Goal: Information Seeking & Learning: Learn about a topic

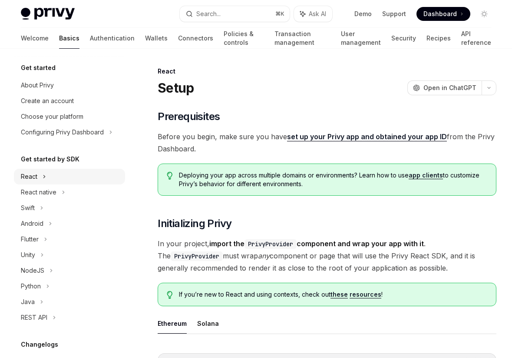
click at [97, 181] on div "React" at bounding box center [69, 177] width 111 height 16
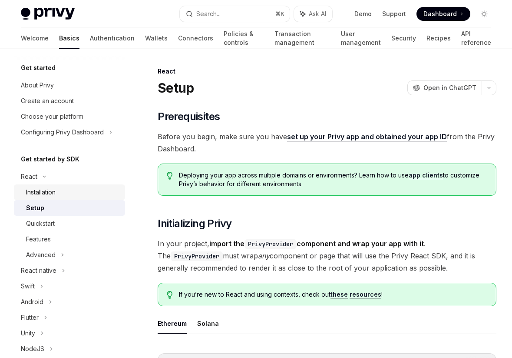
click at [97, 192] on div "Installation" at bounding box center [73, 192] width 94 height 10
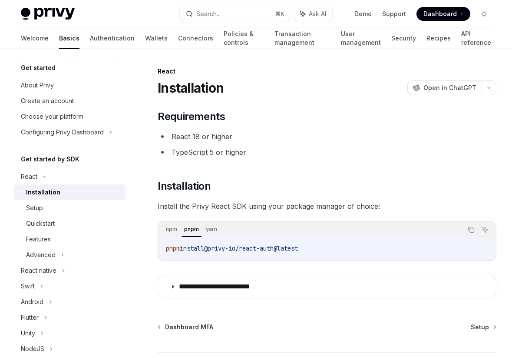
type textarea "*"
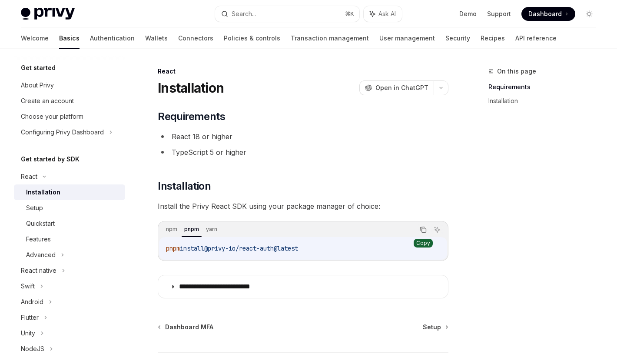
click at [427, 232] on button "Copy the contents from the code block" at bounding box center [423, 229] width 11 height 11
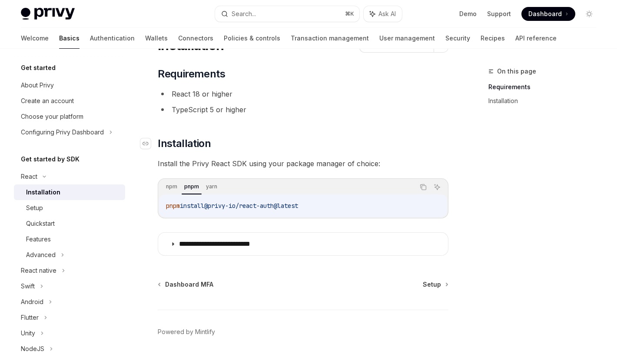
scroll to position [70, 0]
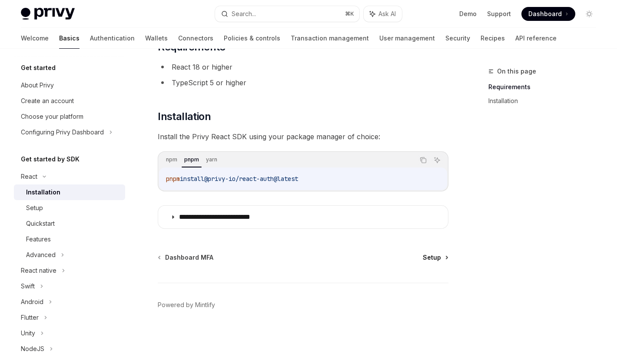
click at [428, 261] on span "Setup" at bounding box center [432, 257] width 18 height 9
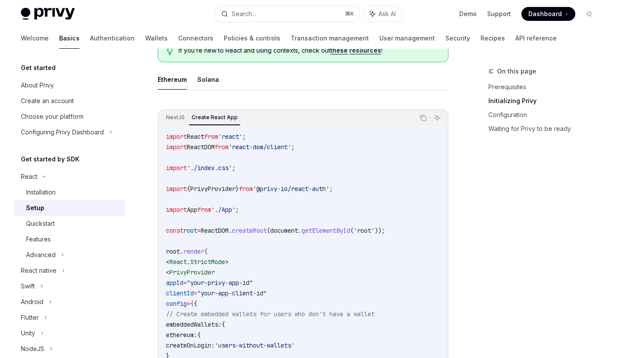
scroll to position [230, 0]
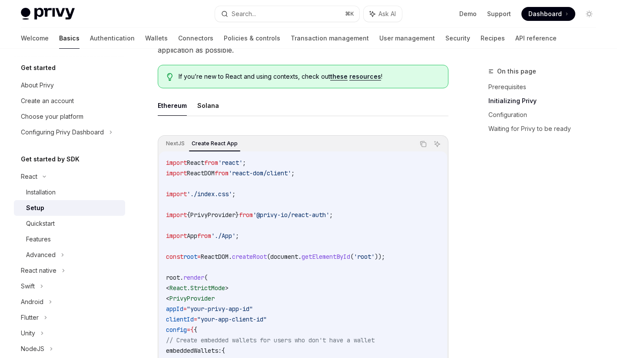
click at [190, 212] on span "{" at bounding box center [188, 215] width 3 height 8
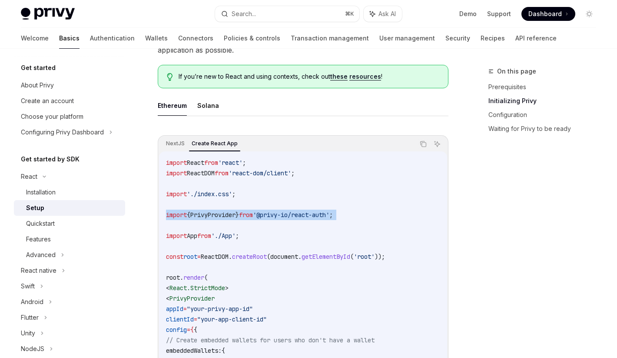
copy code "import { PrivyProvider } from '@privy-io/react-auth' ;"
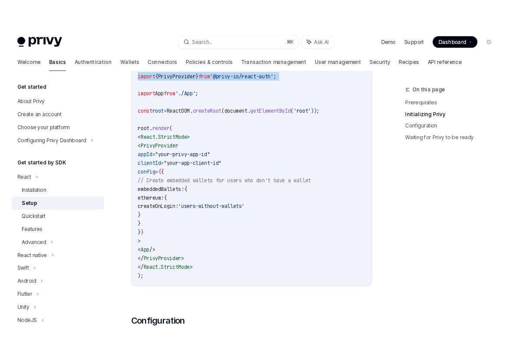
scroll to position [390, 0]
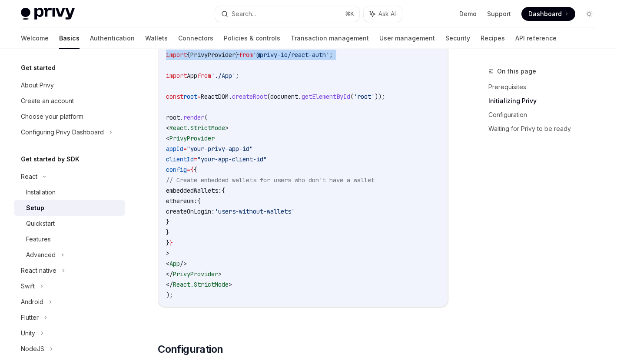
copy code "< PrivyProvider appId = "your-privy-app-id" clientId = "your-app-client-id" con…"
drag, startPoint x: 197, startPoint y: 251, endPoint x: 139, endPoint y: 143, distance: 122.7
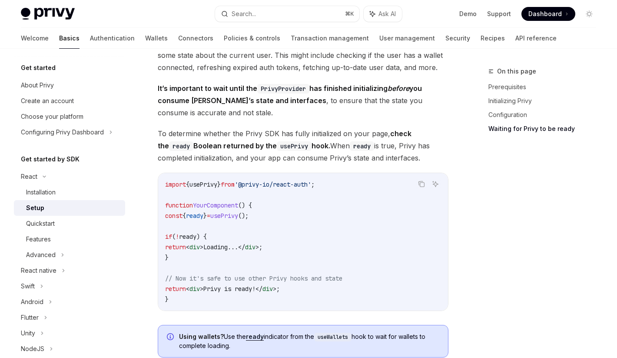
scroll to position [953, 0]
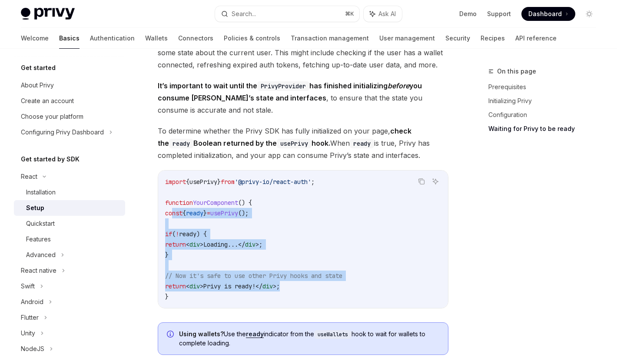
copy code "const { ready } = usePrivy (); if ( ! ready ) { return < div > Loading... </ di…"
drag, startPoint x: 172, startPoint y: 209, endPoint x: 332, endPoint y: 288, distance: 178.2
click at [332, 288] on code "import { usePrivy } from '@privy-io/react-auth' ; function YourComponent () { c…" at bounding box center [303, 238] width 276 height 125
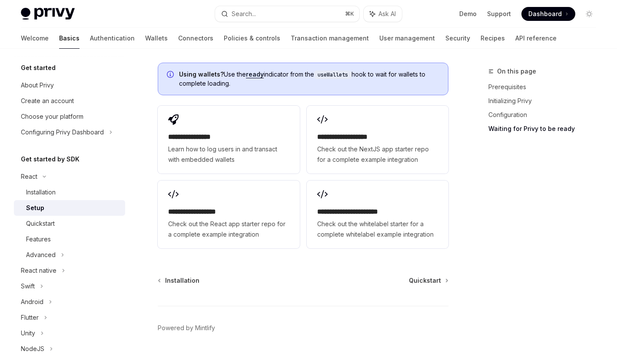
scroll to position [1192, 0]
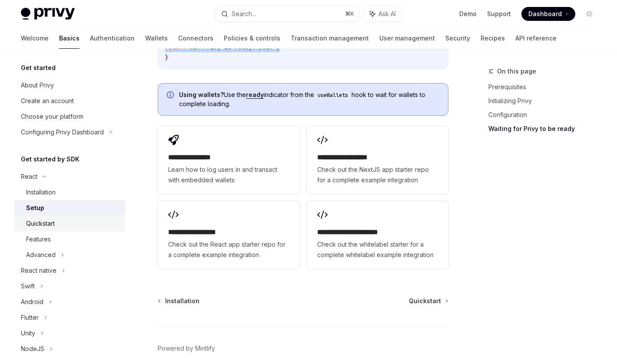
click at [73, 222] on div "Quickstart" at bounding box center [73, 223] width 94 height 10
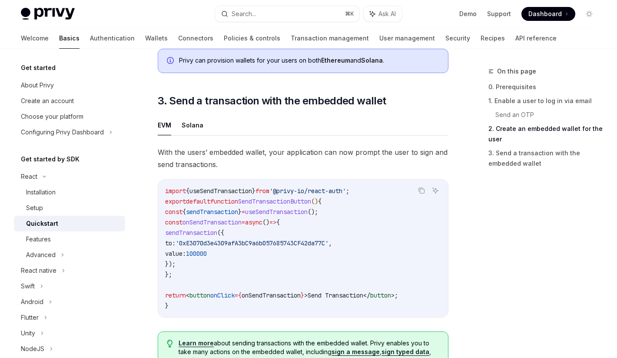
scroll to position [690, 0]
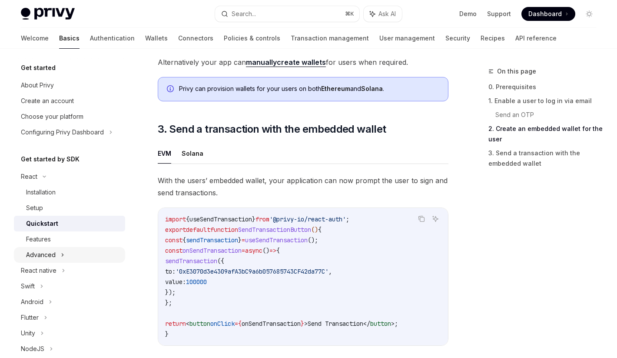
click at [67, 260] on div "Advanced" at bounding box center [69, 255] width 111 height 16
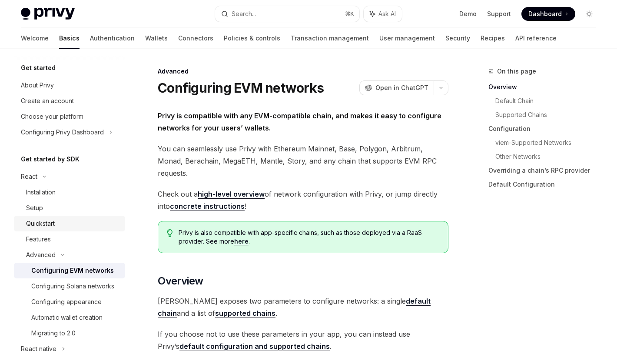
click at [81, 229] on link "Quickstart" at bounding box center [69, 224] width 111 height 16
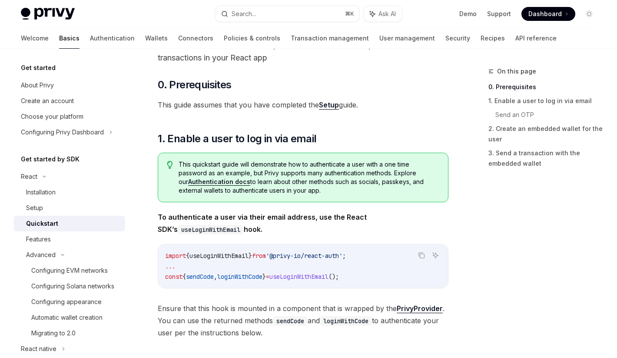
scroll to position [62, 0]
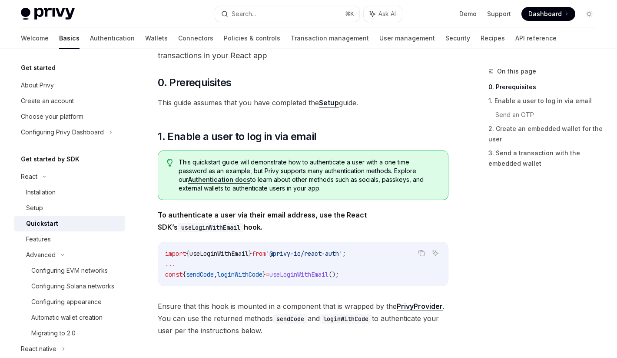
click at [204, 273] on span "sendCode" at bounding box center [200, 274] width 28 height 8
copy div "const { sendCode , loginWithCode } = useLoginWithEmail ();"
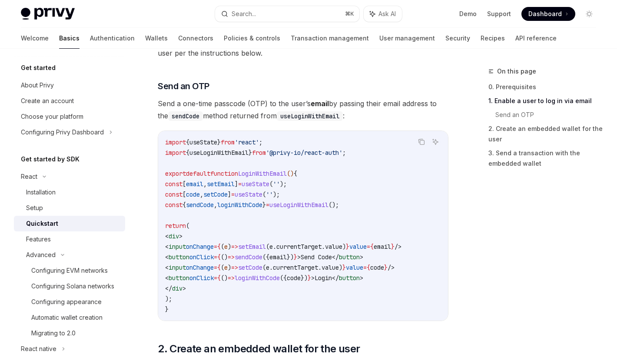
scroll to position [345, 0]
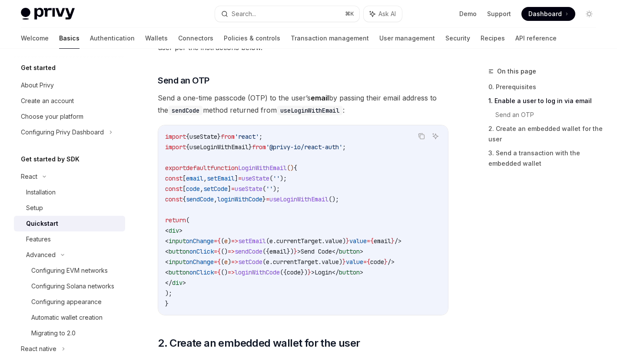
copy code "const [ email , setEmail ] = useState ( '' ); const [ code , setCode ] = useSta…"
drag, startPoint x: 180, startPoint y: 290, endPoint x: 159, endPoint y: 179, distance: 113.3
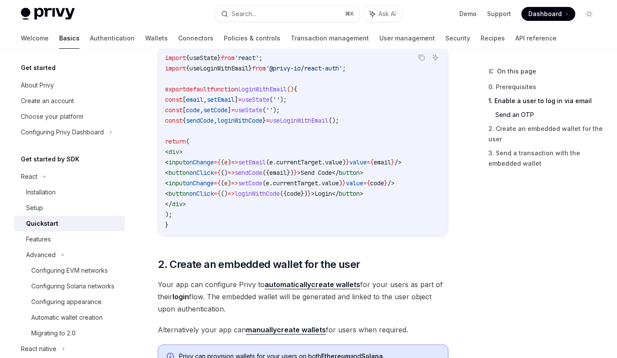
click at [232, 300] on span "Your app can configure Privy to automatically create wallets for your users as …" at bounding box center [303, 296] width 291 height 36
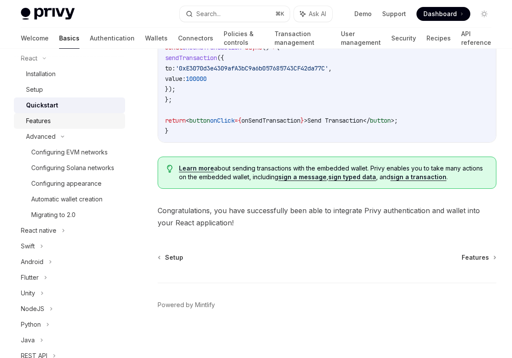
scroll to position [123, 0]
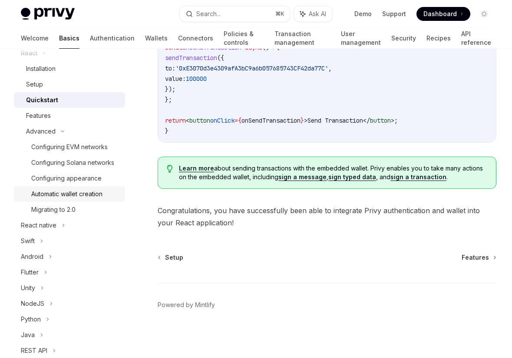
click at [77, 192] on div "Automatic wallet creation" at bounding box center [66, 194] width 71 height 10
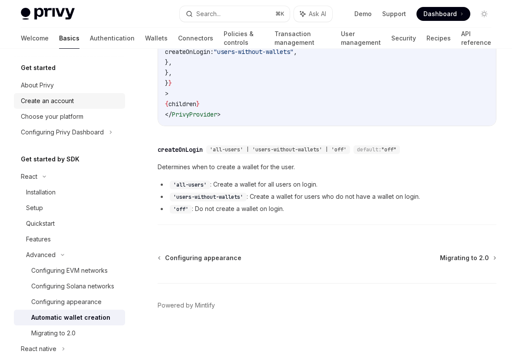
scroll to position [0, 0]
click at [90, 42] on link "Authentication" at bounding box center [112, 38] width 45 height 21
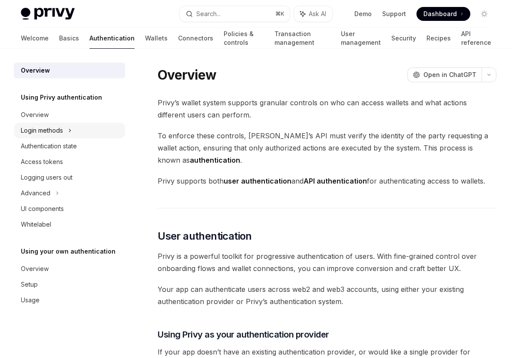
click at [101, 134] on div "Login methods" at bounding box center [69, 131] width 111 height 16
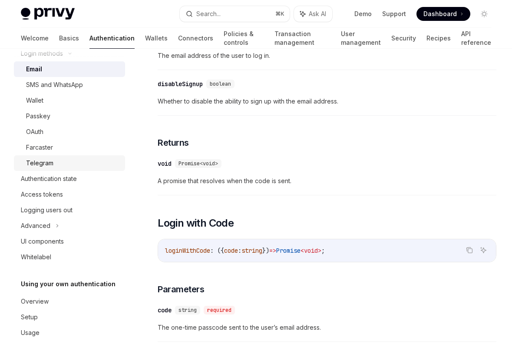
scroll to position [354, 0]
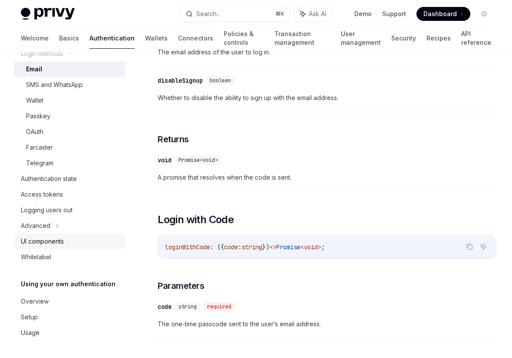
click at [63, 239] on div "UI components" at bounding box center [42, 241] width 43 height 10
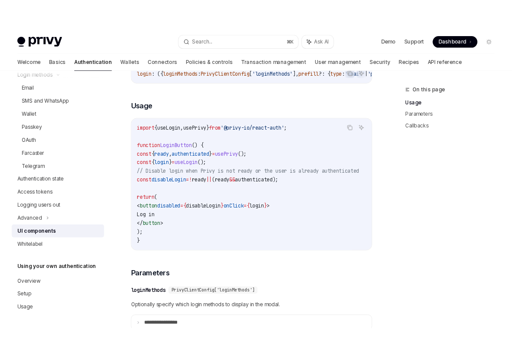
scroll to position [539, 0]
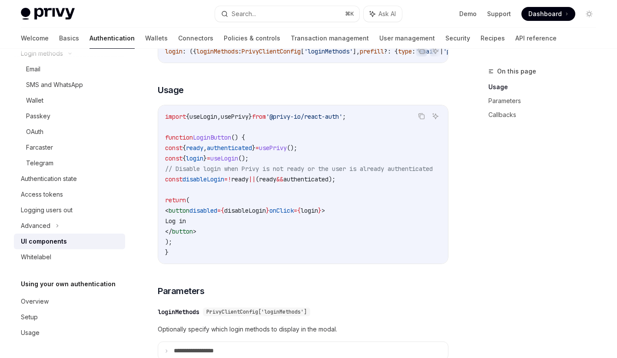
drag, startPoint x: 210, startPoint y: 242, endPoint x: 152, endPoint y: 151, distance: 108.6
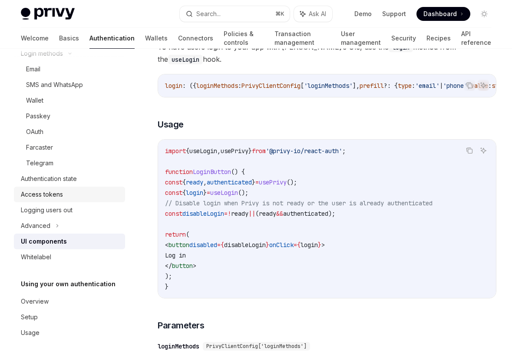
click at [63, 191] on div "Access tokens" at bounding box center [70, 194] width 99 height 10
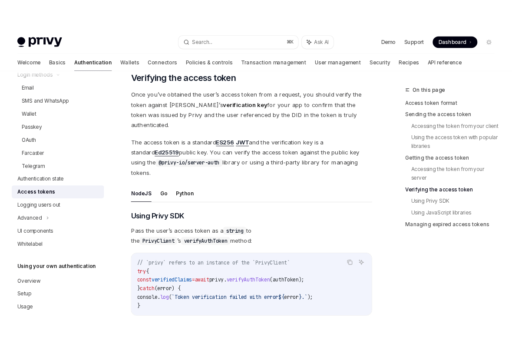
scroll to position [1271, 0]
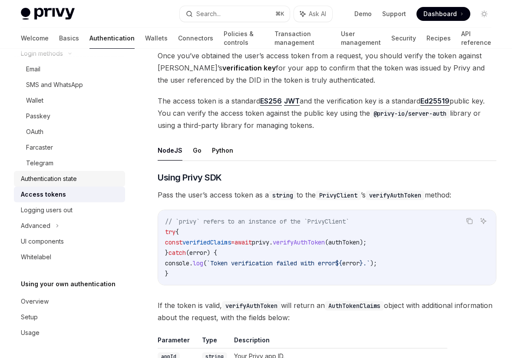
click at [72, 183] on div "Authentication state" at bounding box center [49, 178] width 56 height 10
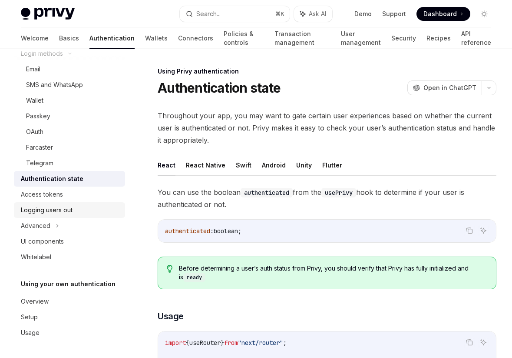
click at [71, 208] on div "Logging users out" at bounding box center [47, 210] width 52 height 10
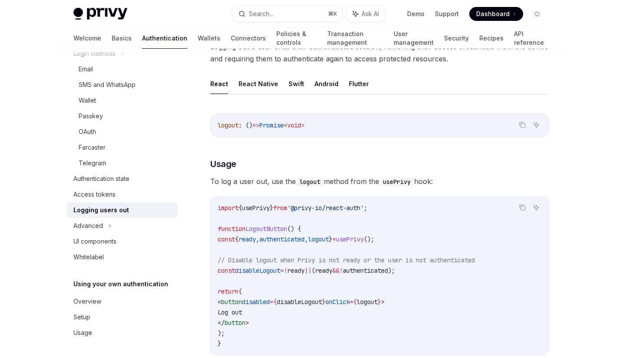
scroll to position [72, 0]
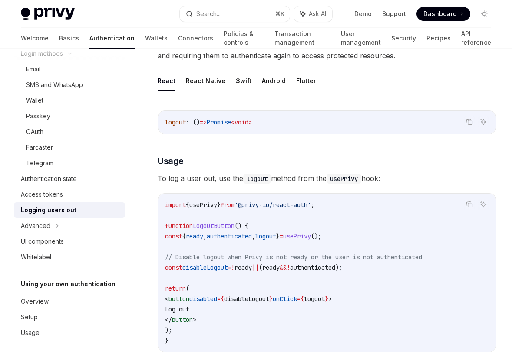
drag, startPoint x: 218, startPoint y: 321, endPoint x: 174, endPoint y: 296, distance: 50.2
click at [174, 296] on code "import { usePrivy } from '@privy-io/react-auth' ; function LogoutButton () { co…" at bounding box center [327, 272] width 324 height 146
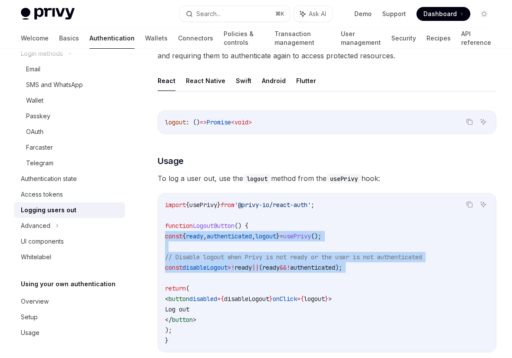
drag, startPoint x: 194, startPoint y: 275, endPoint x: 164, endPoint y: 235, distance: 50.0
click at [164, 235] on div "import { usePrivy } from '@privy-io/react-auth' ; function LogoutButton () { co…" at bounding box center [327, 272] width 338 height 158
click at [197, 271] on code "import { usePrivy } from '@privy-io/react-auth' ; function LogoutButton () { co…" at bounding box center [327, 272] width 324 height 146
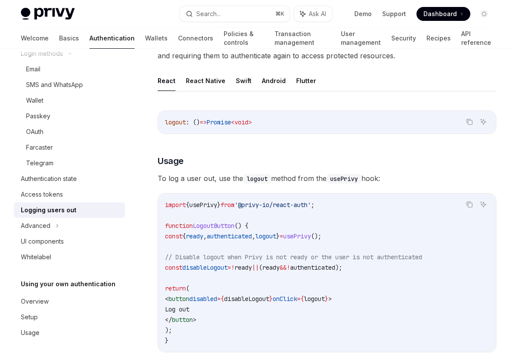
click at [197, 271] on code "import { usePrivy } from '@privy-io/react-auth' ; function LogoutButton () { co…" at bounding box center [327, 272] width 324 height 146
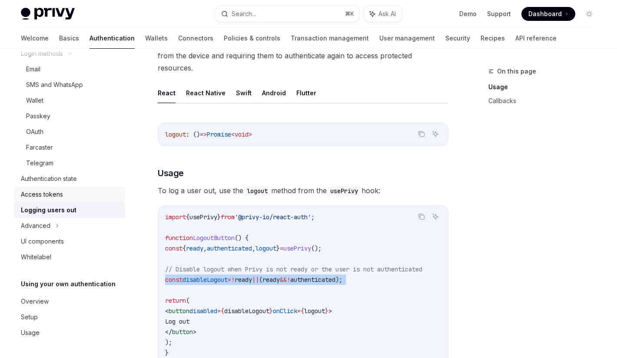
click at [64, 200] on link "Access tokens" at bounding box center [69, 194] width 111 height 16
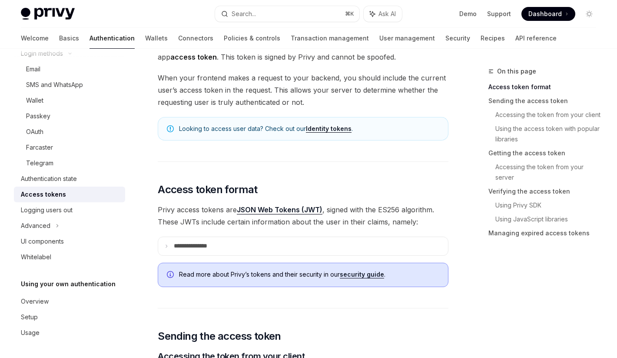
scroll to position [73, 0]
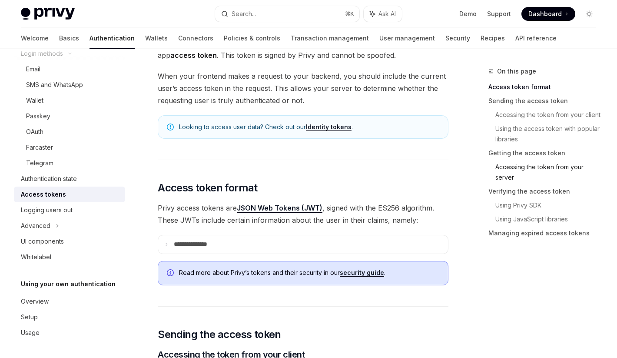
click at [512, 163] on link "Accessing the token from your server" at bounding box center [549, 172] width 108 height 24
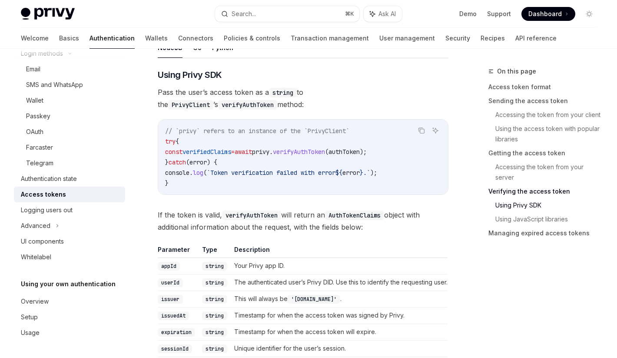
scroll to position [1423, 0]
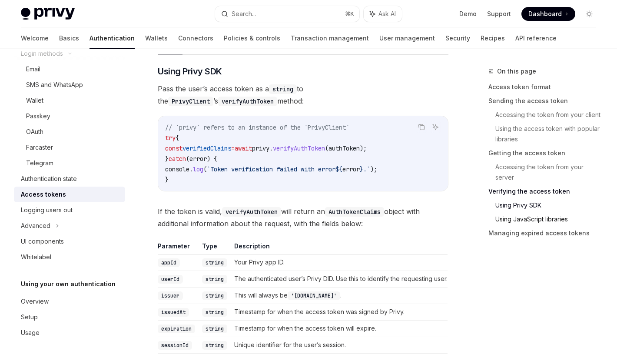
click at [508, 218] on link "Using JavaScript libraries" at bounding box center [549, 219] width 108 height 14
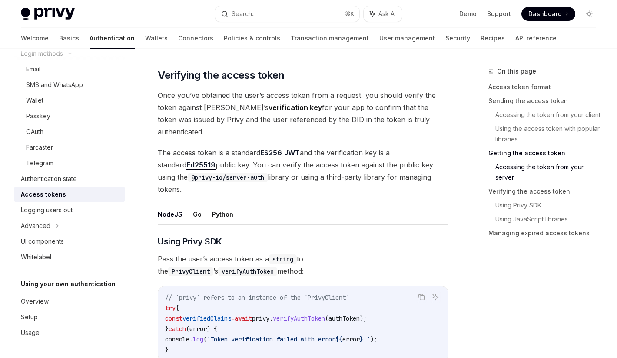
scroll to position [1247, 0]
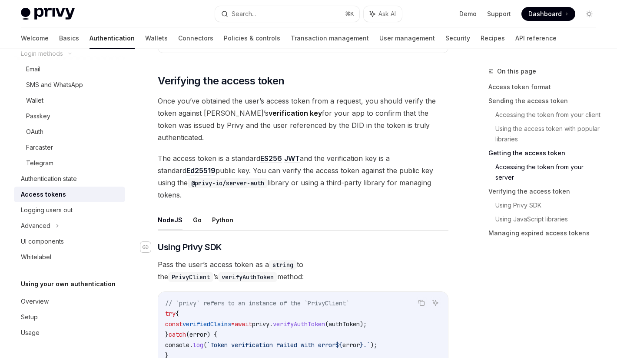
click at [149, 242] on div "Navigate to header" at bounding box center [145, 247] width 10 height 10
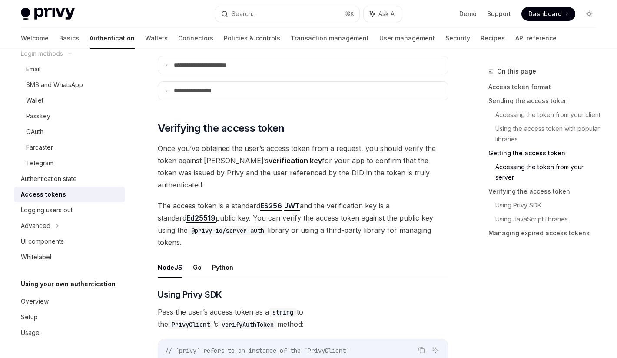
scroll to position [1225, 0]
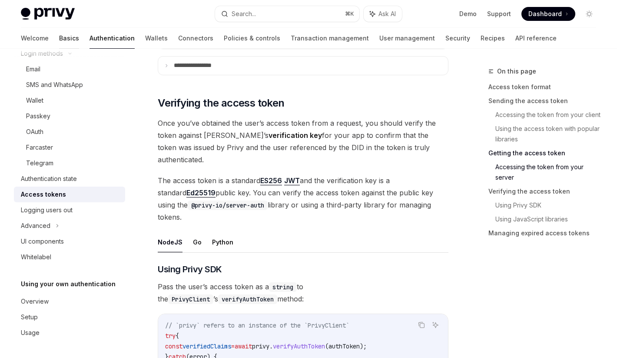
click at [59, 39] on link "Basics" at bounding box center [69, 38] width 20 height 21
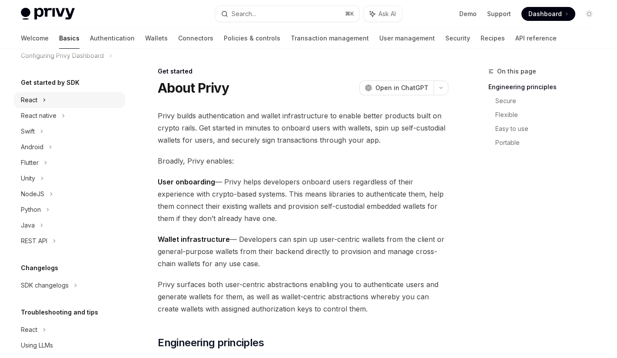
scroll to position [76, 0]
click at [67, 189] on div "NodeJS" at bounding box center [69, 194] width 111 height 16
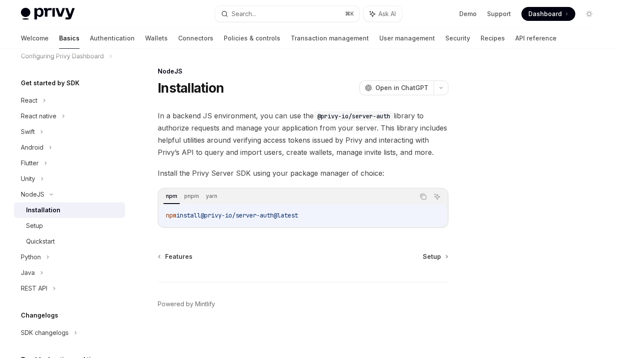
drag, startPoint x: 210, startPoint y: 216, endPoint x: 331, endPoint y: 216, distance: 120.8
click at [0, 357] on html "Privy Docs home page Search... ⌘ K Ask AI Demo Support Dashboard Dashboard Sear…" at bounding box center [308, 179] width 617 height 358
click at [57, 226] on div "Setup" at bounding box center [73, 225] width 94 height 10
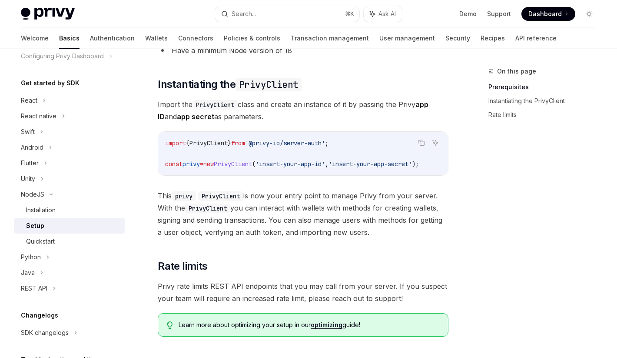
scroll to position [125, 0]
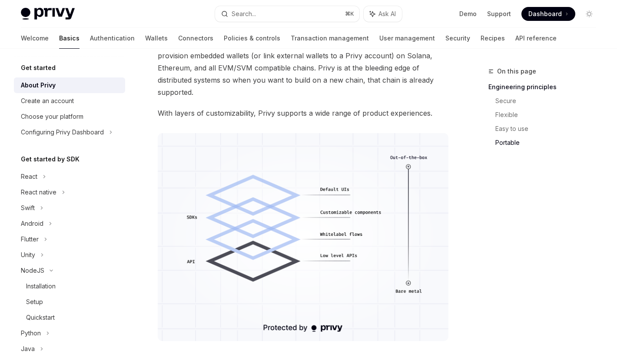
scroll to position [787, 0]
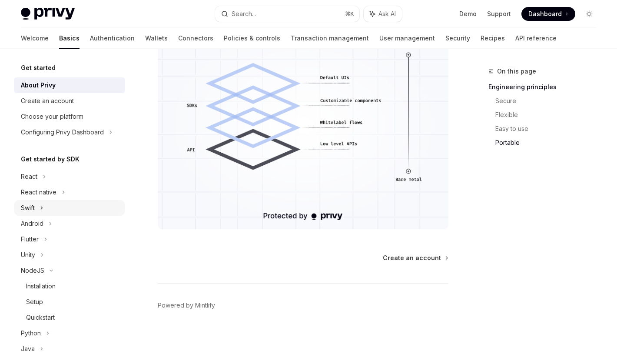
type textarea "*"
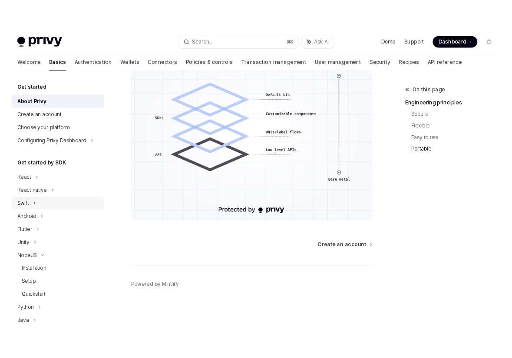
scroll to position [761, 0]
